Goal: Find specific page/section

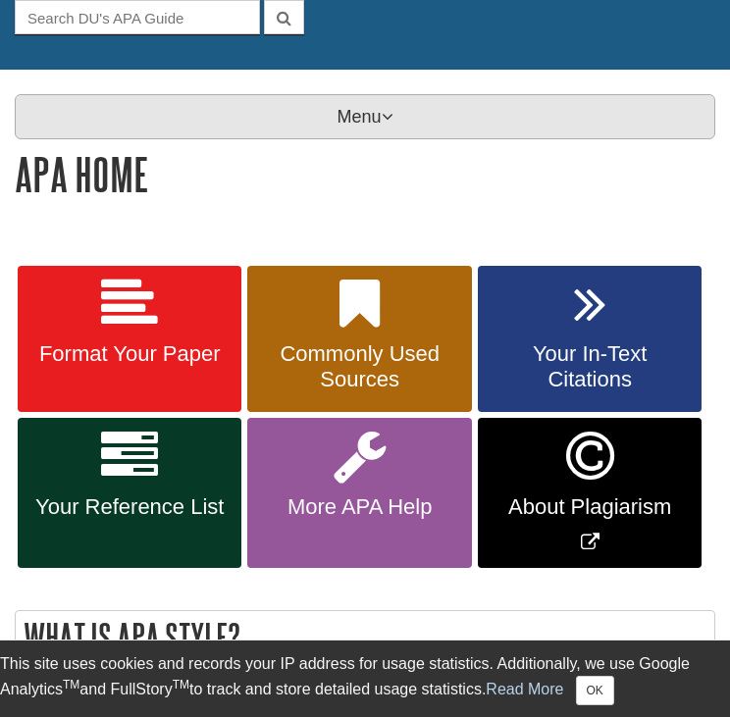
scroll to position [216, 0]
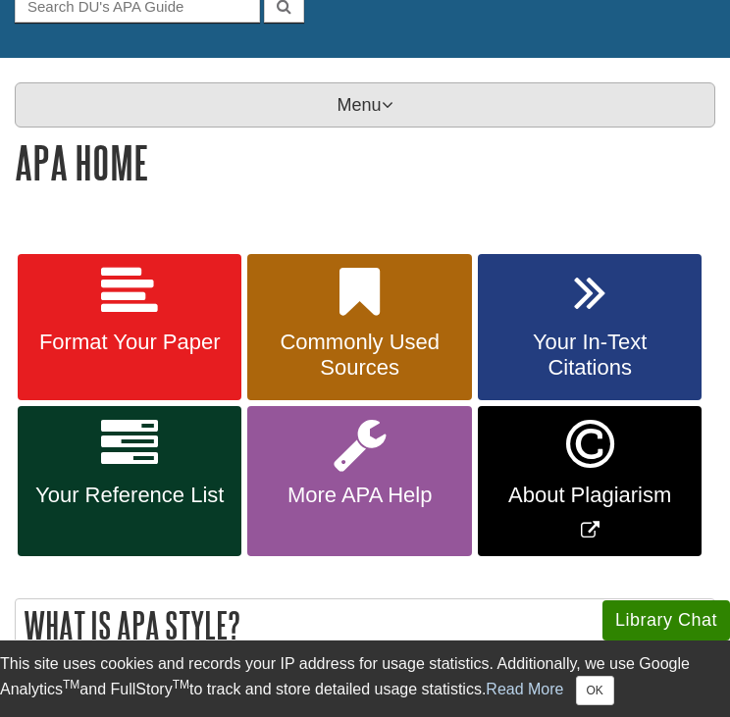
click at [342, 114] on p "Menu" at bounding box center [365, 104] width 701 height 45
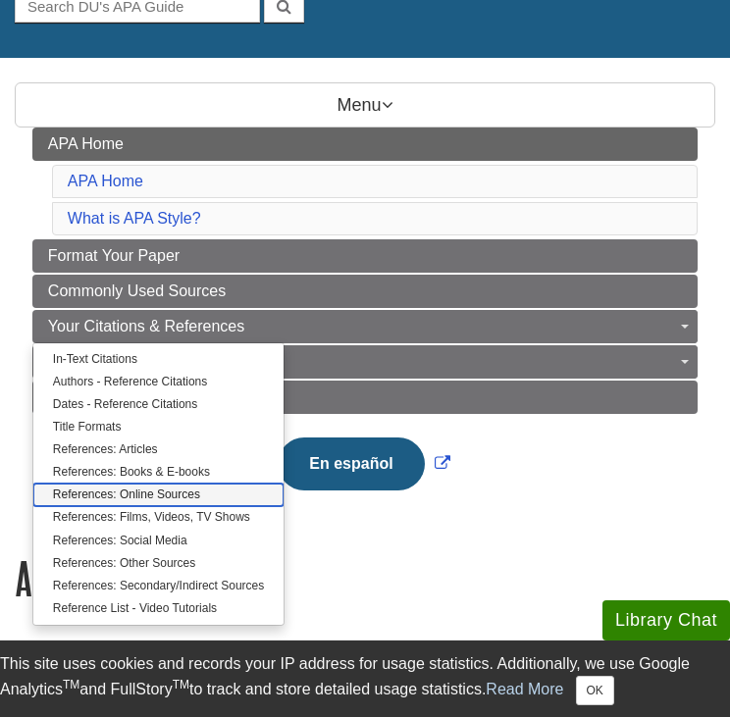
click at [180, 491] on link "References: Online Sources" at bounding box center [158, 495] width 250 height 23
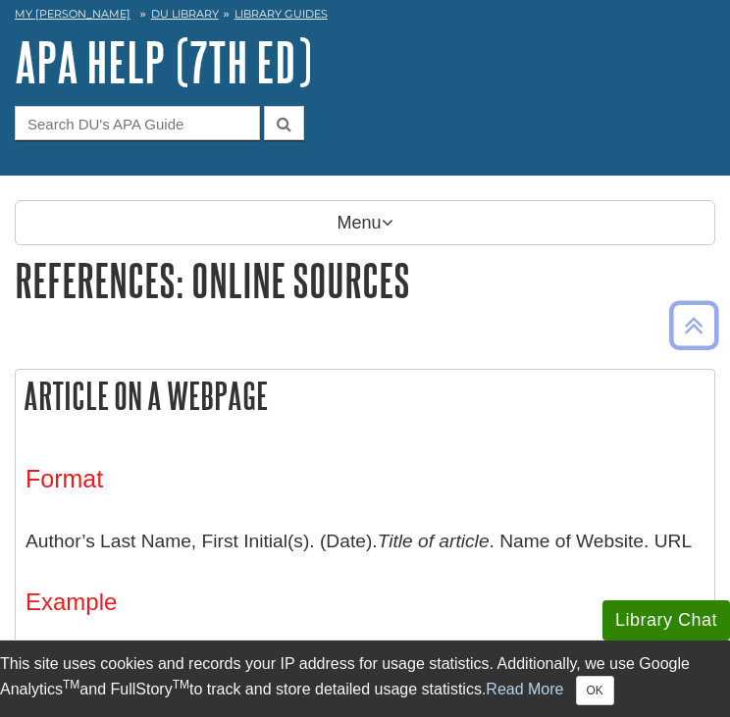
scroll to position [34, 0]
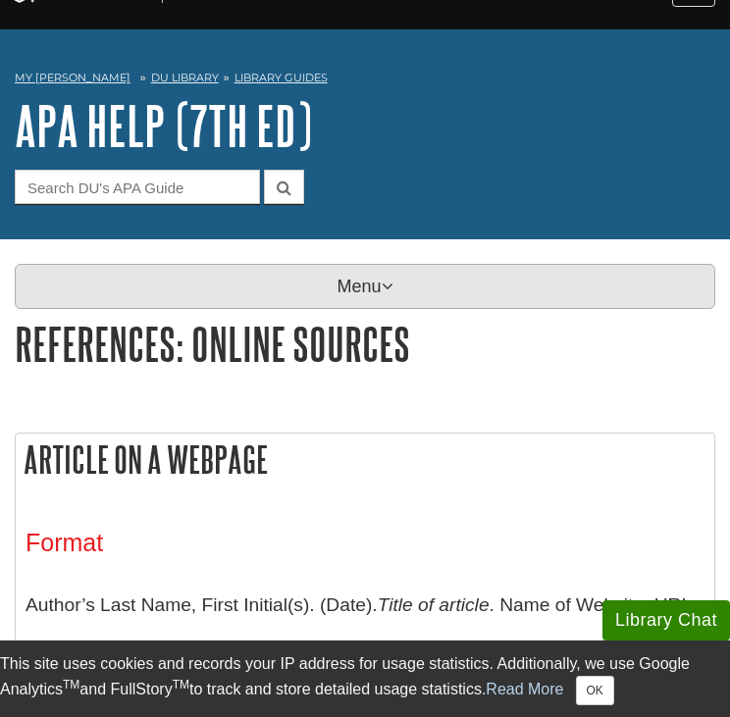
click at [362, 284] on p "Menu" at bounding box center [365, 286] width 701 height 45
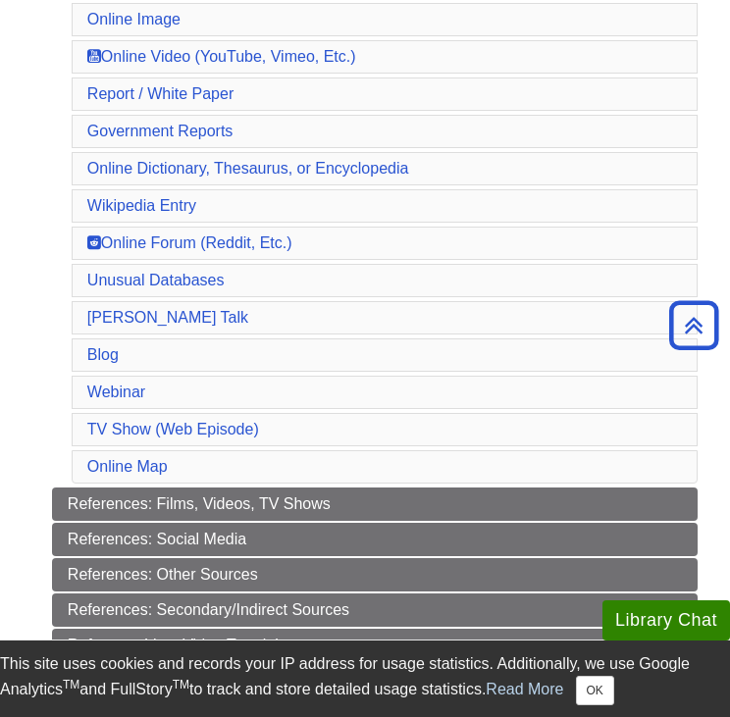
scroll to position [917, 0]
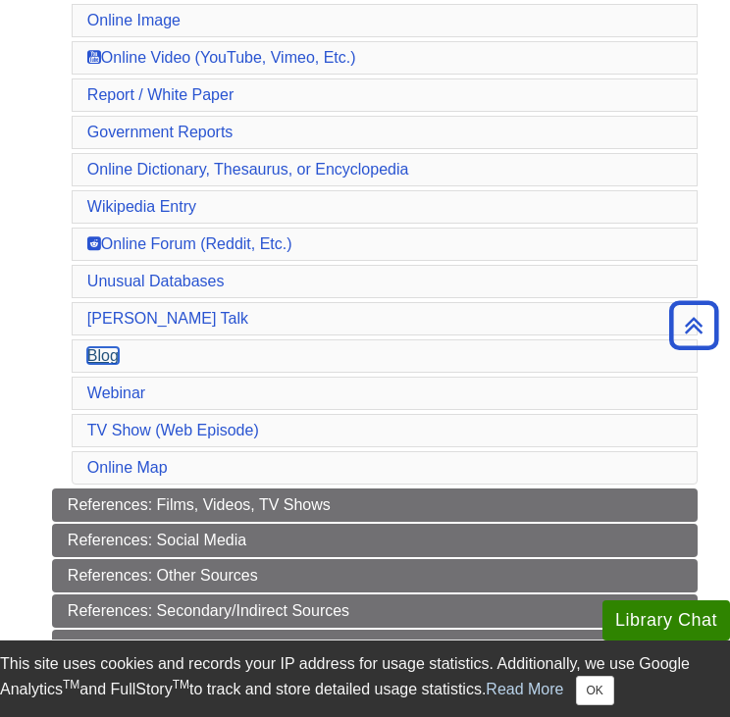
click at [91, 347] on link "Blog" at bounding box center [102, 355] width 31 height 17
